Goal: Task Accomplishment & Management: Manage account settings

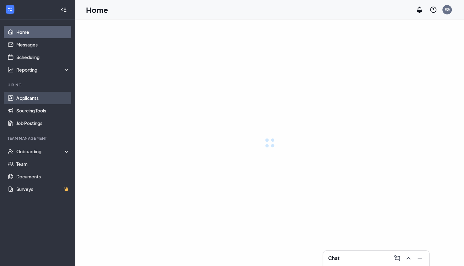
click at [57, 99] on link "Applicants" at bounding box center [43, 98] width 54 height 13
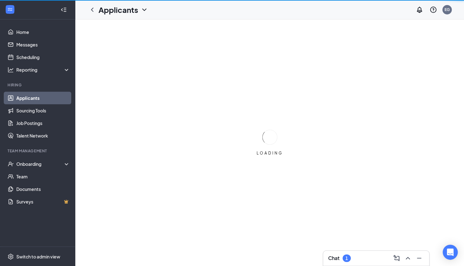
click at [364, 250] on div "LOADING" at bounding box center [269, 142] width 389 height 246
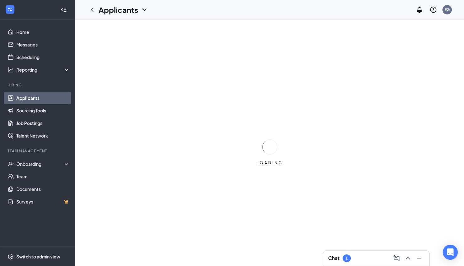
click at [364, 260] on div "Chat 1" at bounding box center [376, 258] width 96 height 10
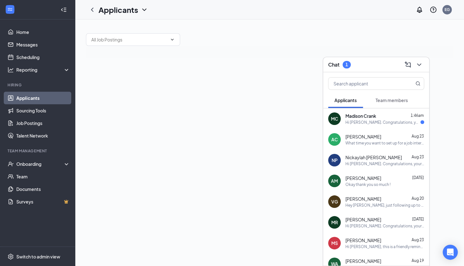
click at [360, 115] on span "Madison Crank" at bounding box center [360, 116] width 31 height 6
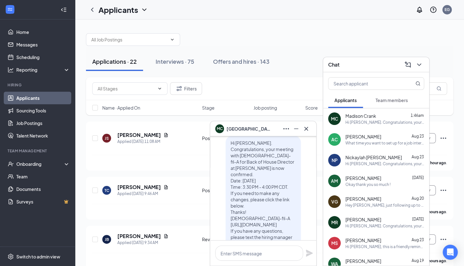
scroll to position [-21, 0]
click at [308, 127] on icon "Cross" at bounding box center [306, 128] width 4 height 4
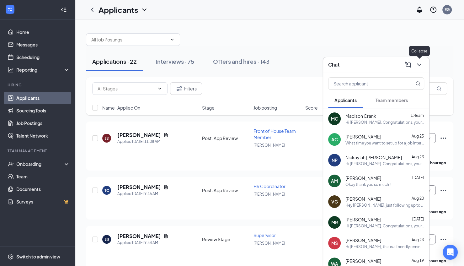
click at [422, 65] on icon "ChevronDown" at bounding box center [419, 65] width 8 height 8
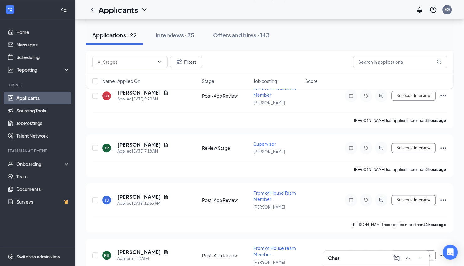
scroll to position [195, 0]
click at [265, 142] on span "Supervisor" at bounding box center [264, 144] width 22 height 6
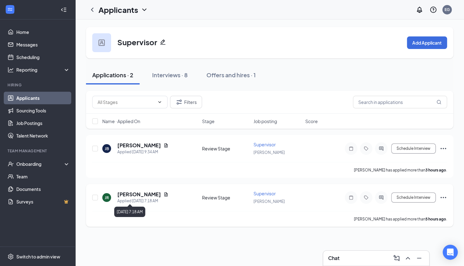
click at [127, 194] on h5 "[PERSON_NAME]" at bounding box center [139, 194] width 44 height 7
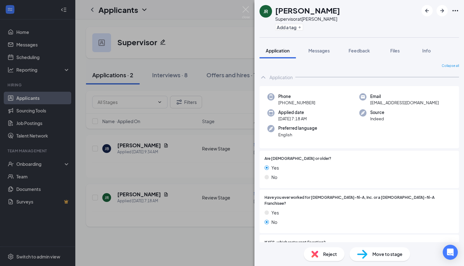
click at [207, 223] on div "JR [PERSON_NAME] Supervisor at [PERSON_NAME] Add a tag Application Messages Fee…" at bounding box center [232, 133] width 464 height 266
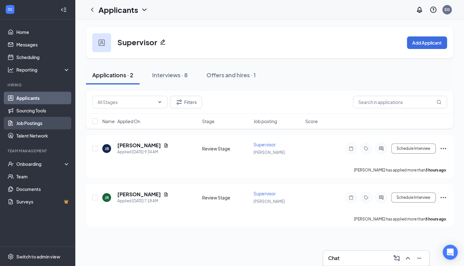
click at [45, 120] on link "Job Postings" at bounding box center [43, 123] width 54 height 13
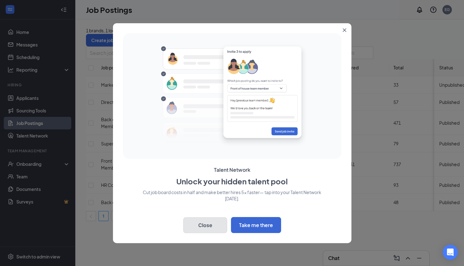
click at [210, 221] on button "Close" at bounding box center [205, 225] width 44 height 16
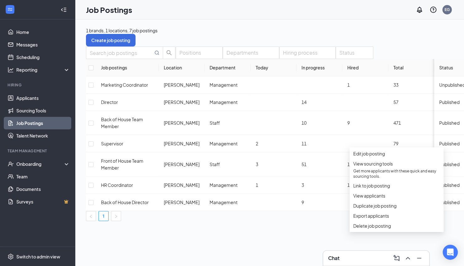
click at [246, 221] on div "Positions Departments Hiring process Status Job postings Location Department [D…" at bounding box center [290, 133] width 408 height 174
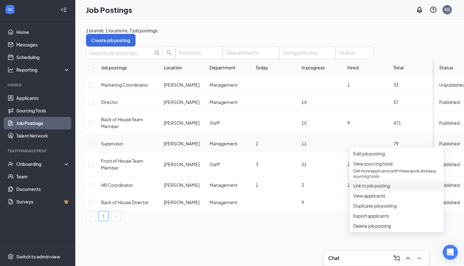
click at [388, 188] on span "Link to job posting" at bounding box center [371, 186] width 37 height 6
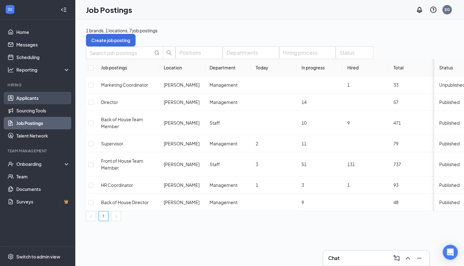
click at [54, 94] on link "Applicants" at bounding box center [43, 98] width 54 height 13
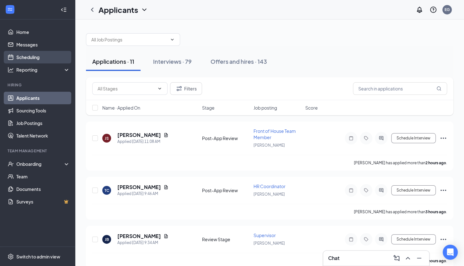
click at [34, 52] on link "Scheduling" at bounding box center [43, 57] width 54 height 13
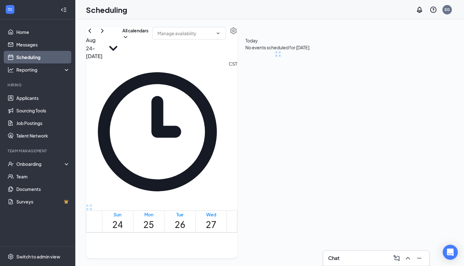
scroll to position [308, 0]
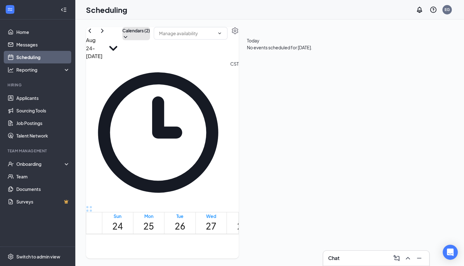
click at [150, 40] on button "Calendars (2)" at bounding box center [136, 33] width 28 height 13
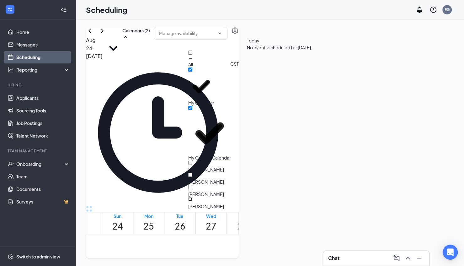
click at [192, 197] on input "[PERSON_NAME]" at bounding box center [190, 199] width 4 height 4
checkbox input "true"
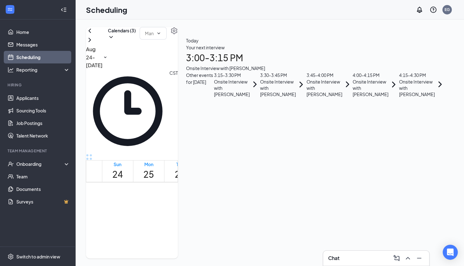
click at [166, 32] on div "[DATE] - [DATE] Calendars (3) CST Sun 24 Mon 25 Tue 26 Wed 27 Thu 28 Fri 29 Sat…" at bounding box center [132, 142] width 92 height 231
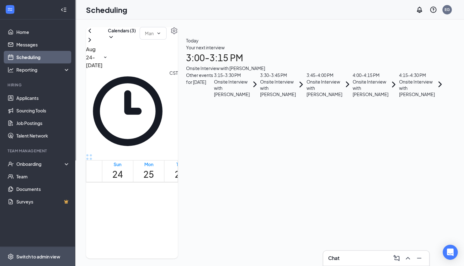
click at [40, 255] on div "Switch to admin view" at bounding box center [38, 256] width 44 height 6
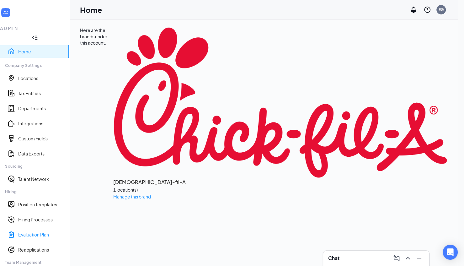
scroll to position [48, 0]
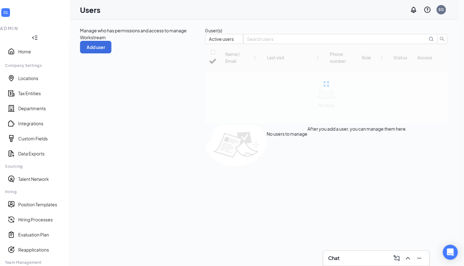
checkbox input "false"
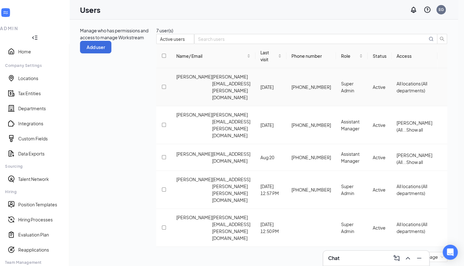
click at [442, 87] on icon "ActionsIcon" at bounding box center [442, 87] width 0 height 0
click at [416, 127] on span "Disable" at bounding box center [415, 123] width 41 height 7
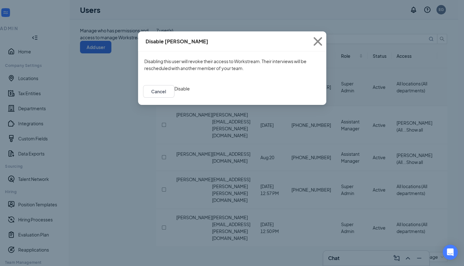
click at [190, 92] on button "Disable" at bounding box center [181, 88] width 15 height 7
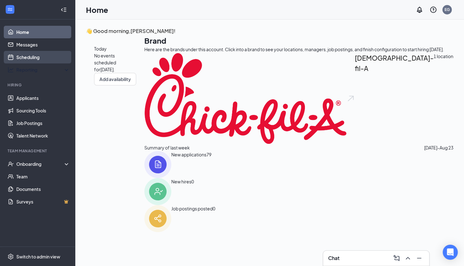
click at [30, 61] on link "Scheduling" at bounding box center [43, 57] width 54 height 13
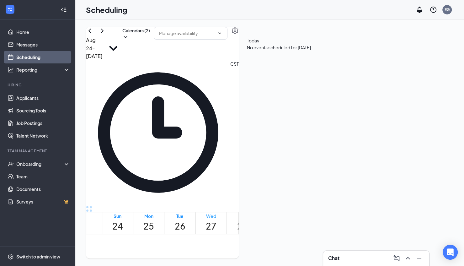
scroll to position [308, 0]
click at [150, 40] on button "Calendars (2)" at bounding box center [136, 33] width 28 height 13
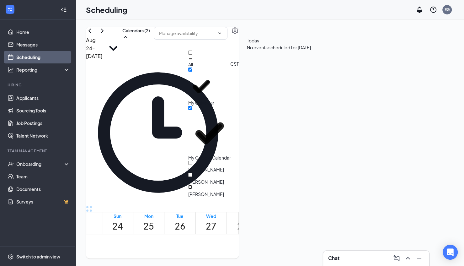
click at [192, 185] on input "[PERSON_NAME]" at bounding box center [190, 187] width 4 height 4
checkbox input "true"
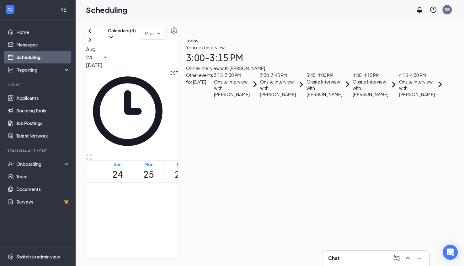
click at [89, 142] on div "[DATE] - [DATE] Calendars (3) CST Sun 24 Mon 25 Tue 26 Wed 27 Thu 28 Fri 29 Sat…" at bounding box center [132, 142] width 92 height 231
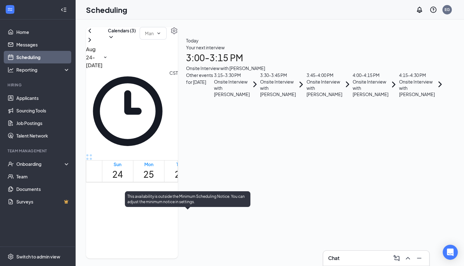
scroll to position [502, 0]
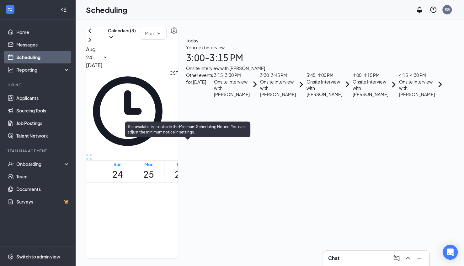
click at [197, 241] on span "3:00-3:15 PM" at bounding box center [202, 250] width 11 height 18
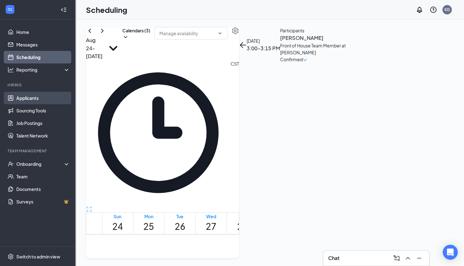
click at [39, 95] on link "Applicants" at bounding box center [43, 98] width 54 height 13
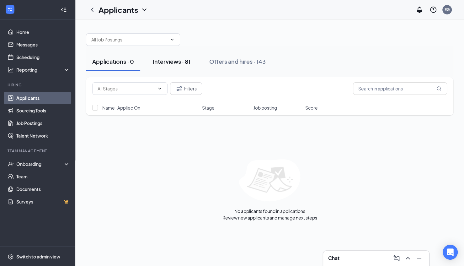
click at [165, 65] on button "Interviews · 81" at bounding box center [171, 61] width 50 height 19
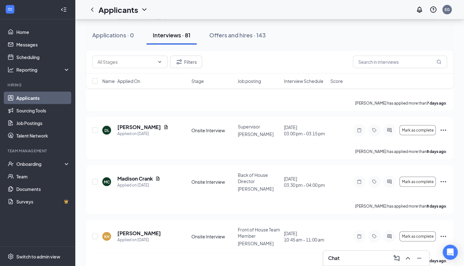
scroll to position [980, 0]
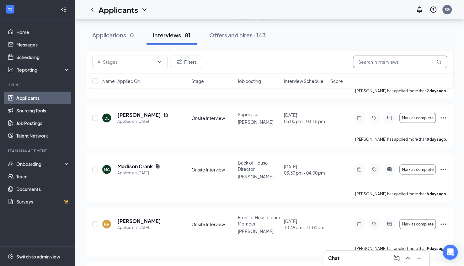
click at [390, 66] on input "text" at bounding box center [400, 62] width 94 height 13
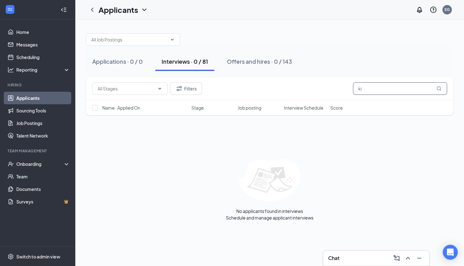
type input "k"
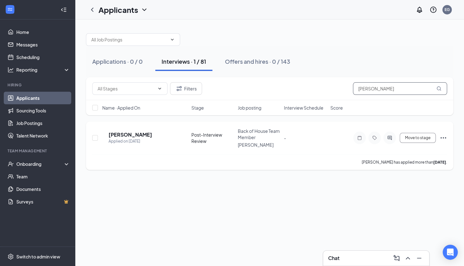
type input "[PERSON_NAME]"
click at [445, 139] on icon "Ellipses" at bounding box center [443, 138] width 8 height 8
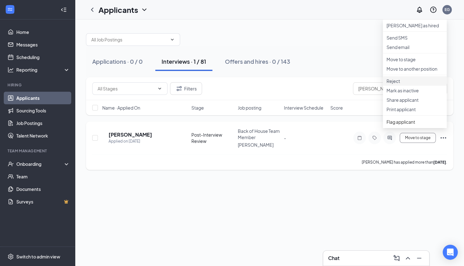
click at [397, 84] on p "Reject" at bounding box center [414, 81] width 56 height 6
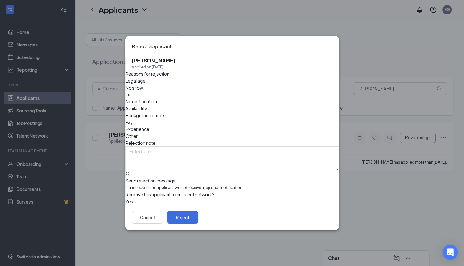
click at [130, 171] on input "Send rejection message If unchecked, the applicant will not receive a rejection…" at bounding box center [127, 173] width 4 height 4
checkbox input "true"
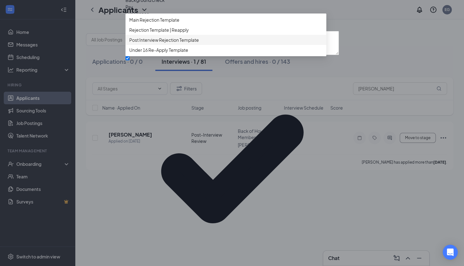
click at [177, 45] on div "Post Interview Rejection Template" at bounding box center [225, 40] width 201 height 10
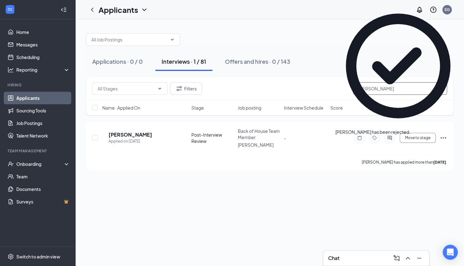
click at [392, 88] on input "[PERSON_NAME]" at bounding box center [400, 88] width 94 height 13
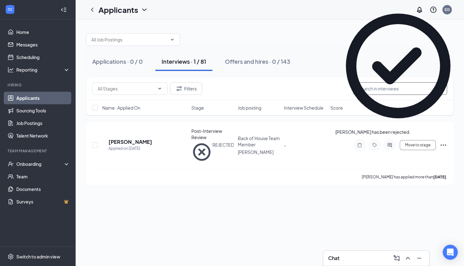
click at [368, 68] on div "Applications · 0 / 0 Interviews · 1 / 81 Offers and hires · 0 / 143" at bounding box center [269, 61] width 367 height 19
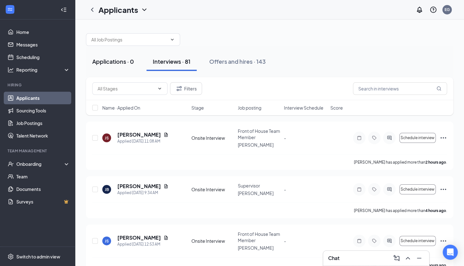
click at [114, 64] on div "Applications · 0" at bounding box center [113, 61] width 42 height 8
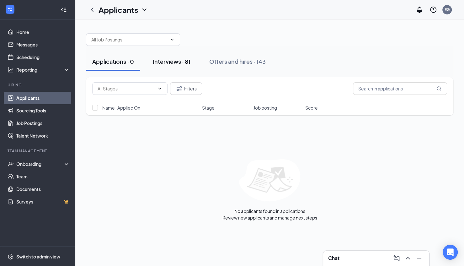
click at [172, 64] on div "Interviews · 81" at bounding box center [172, 61] width 38 height 8
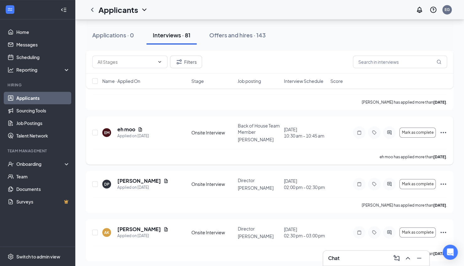
scroll to position [274, 0]
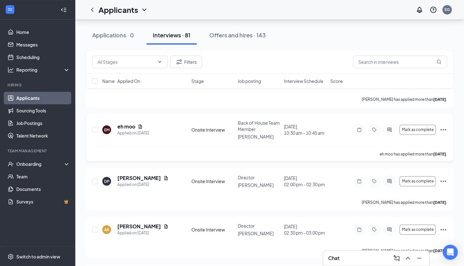
click at [249, 122] on span "Back of House Team Member" at bounding box center [258, 126] width 42 height 12
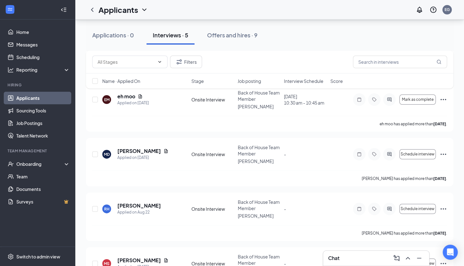
scroll to position [107, 0]
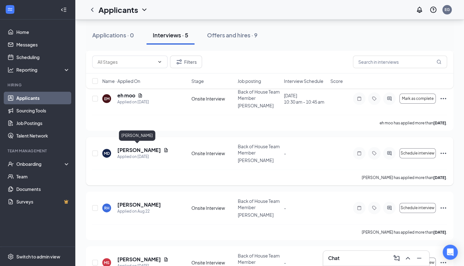
click at [145, 147] on h5 "[PERSON_NAME]" at bounding box center [139, 149] width 44 height 7
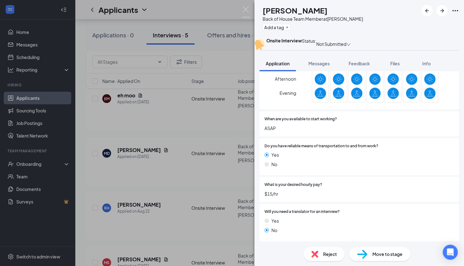
scroll to position [532, 0]
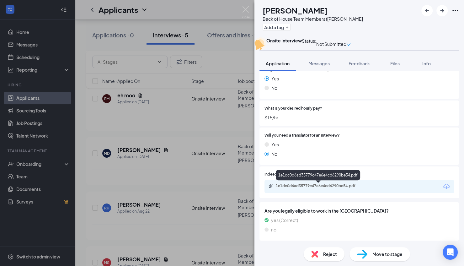
click at [320, 189] on div "1e1dc0d6ad35779c47e6e4cd6290be54.pdf" at bounding box center [319, 186] width 102 height 6
click at [171, 185] on div "MD [PERSON_NAME] Back of House Team Member at [PERSON_NAME] Add a tag Onsite In…" at bounding box center [232, 133] width 464 height 266
